Goal: Check status: Check status

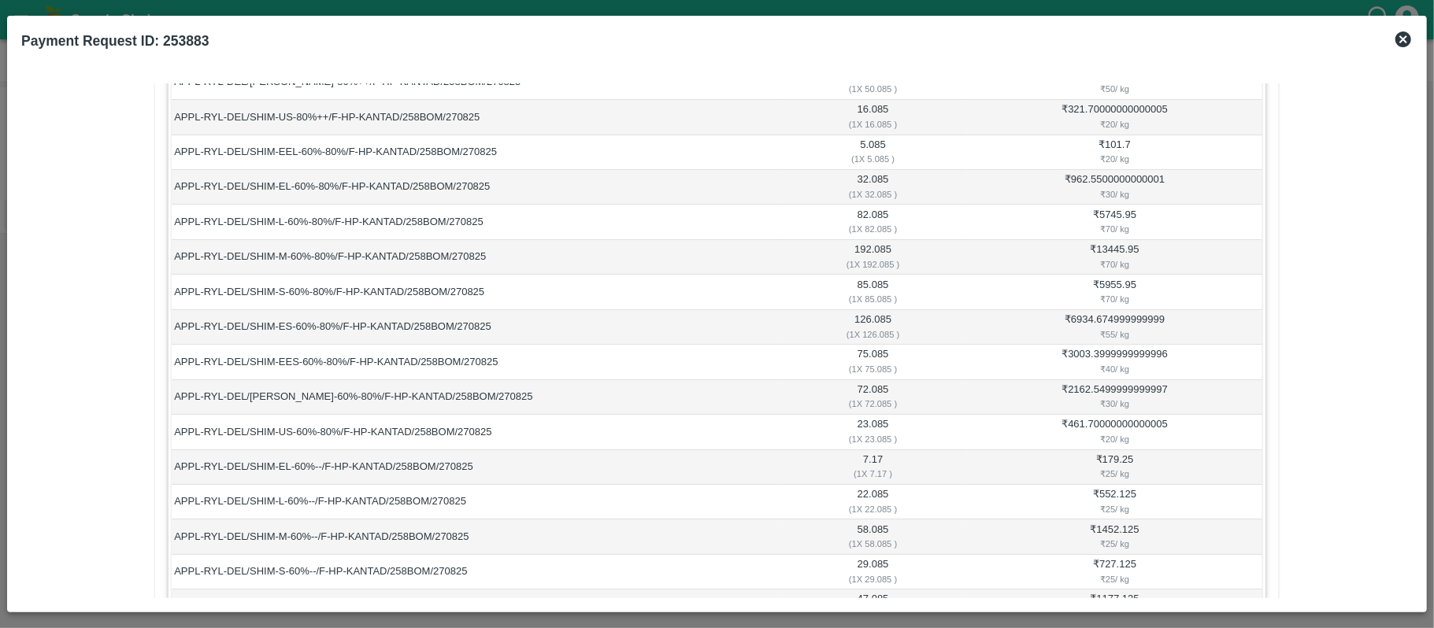
scroll to position [760, 0]
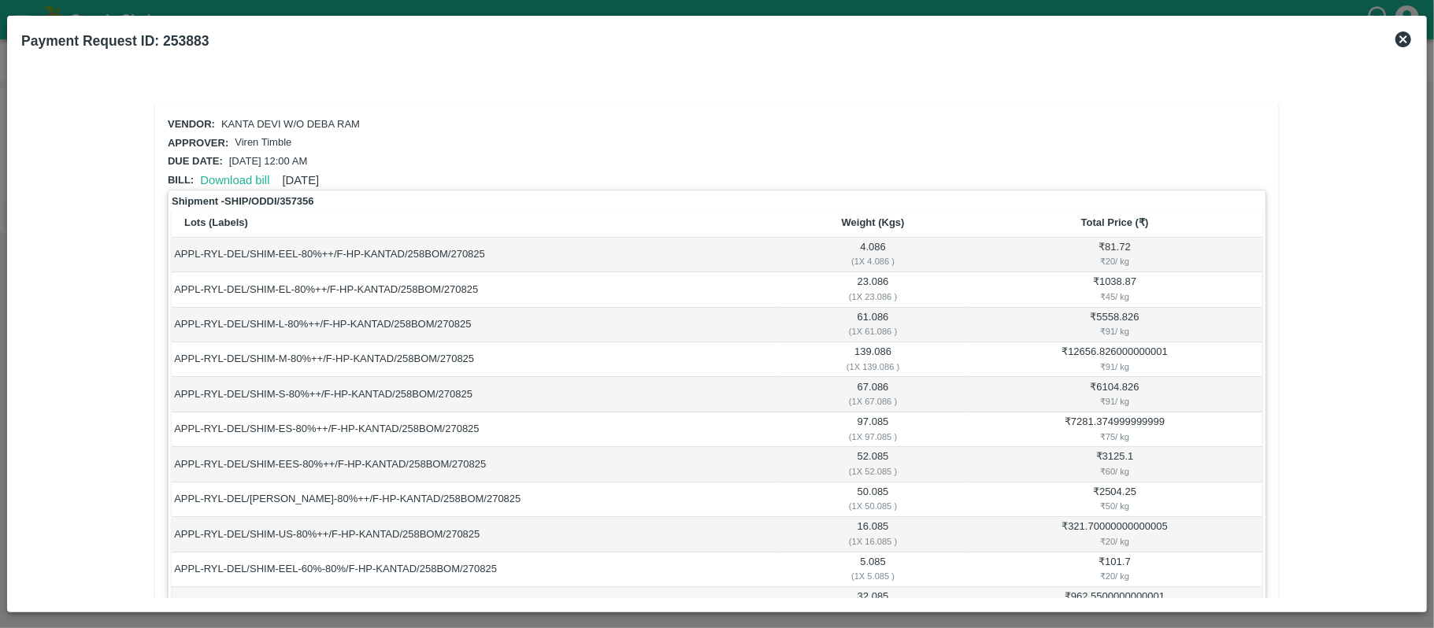
click at [1399, 44] on icon at bounding box center [1403, 39] width 16 height 16
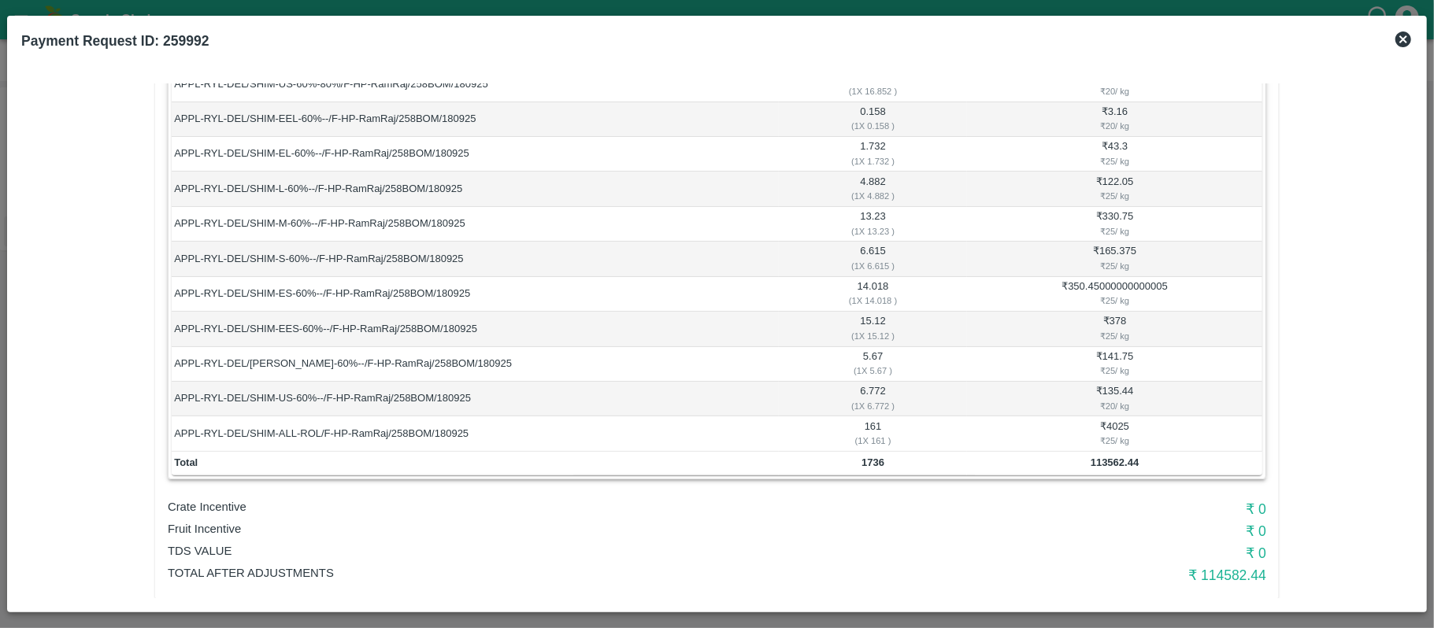
scroll to position [795, 0]
